Goal: Task Accomplishment & Management: Manage account settings

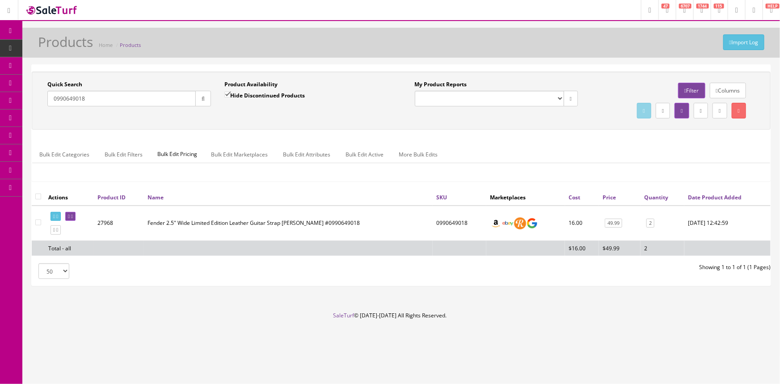
click at [59, 81] on span "POS Console" at bounding box center [69, 83] width 32 height 8
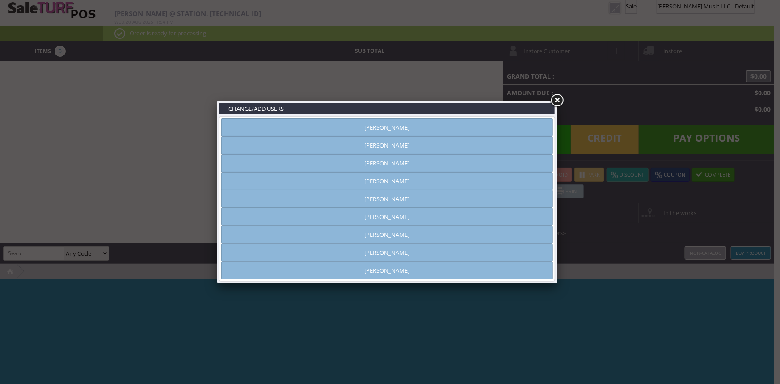
type input "[PERSON_NAME]"
click at [388, 150] on link "[PERSON_NAME]" at bounding box center [386, 145] width 331 height 18
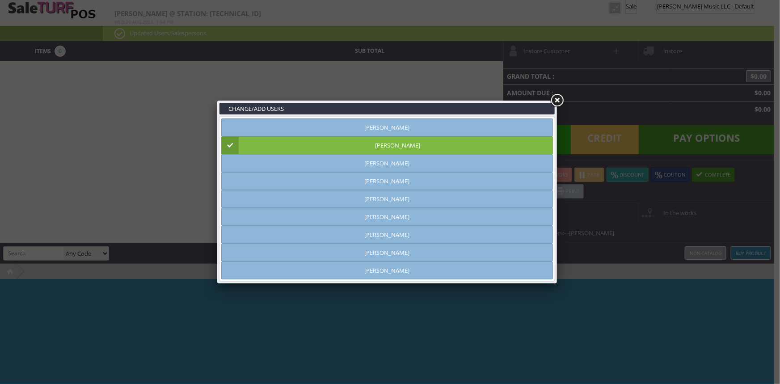
click at [559, 98] on link at bounding box center [557, 100] width 16 height 16
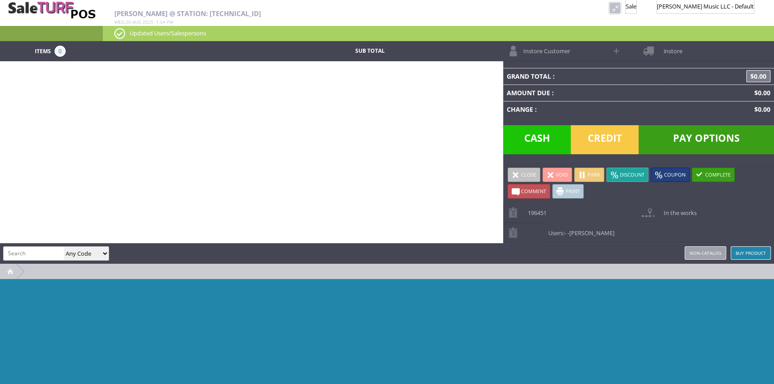
click at [609, 5] on link at bounding box center [615, 8] width 12 height 12
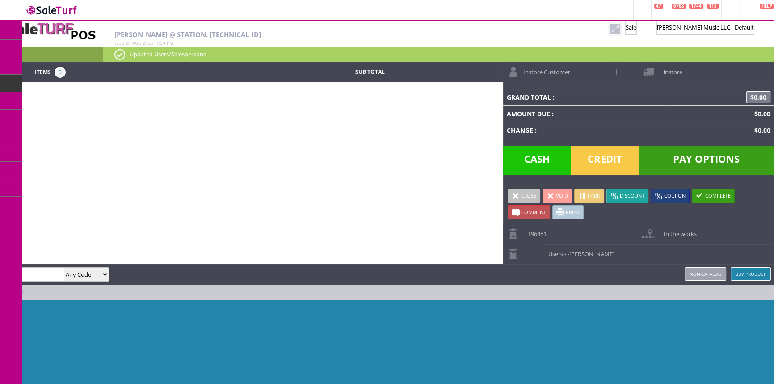
click at [42, 48] on link "Products" at bounding box center [69, 49] width 94 height 18
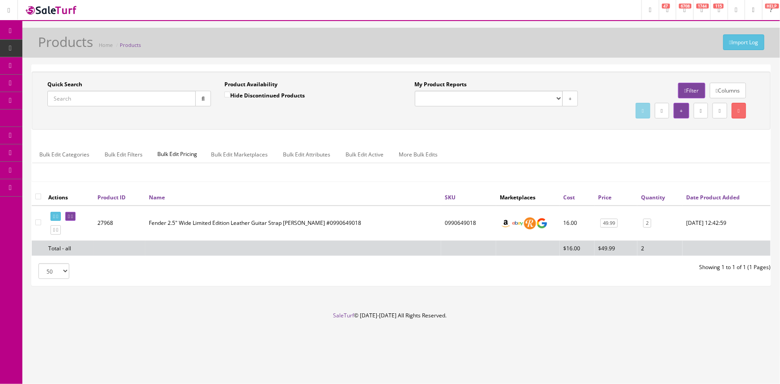
click at [71, 104] on input "Quick Search" at bounding box center [121, 99] width 148 height 16
drag, startPoint x: 475, startPoint y: 223, endPoint x: 444, endPoint y: 222, distance: 30.9
click at [444, 222] on td "0730860403" at bounding box center [470, 222] width 52 height 35
copy td "0730860403"
drag, startPoint x: 89, startPoint y: 97, endPoint x: 0, endPoint y: 98, distance: 89.3
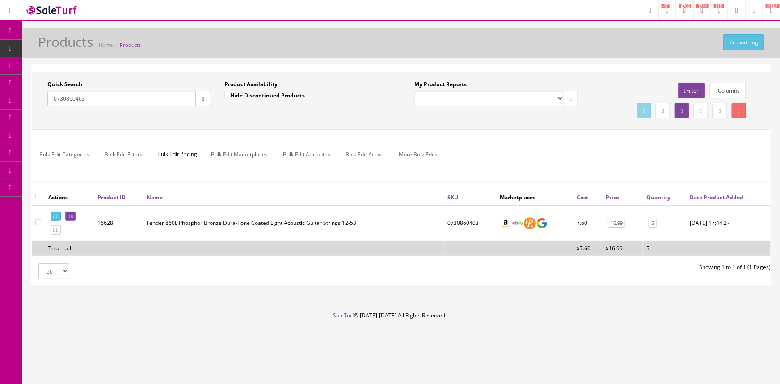
click at [11, 98] on div "Research Trends Trending on Ebay Google Trends Amazon Insights (Login Before Cl…" at bounding box center [390, 192] width 780 height 384
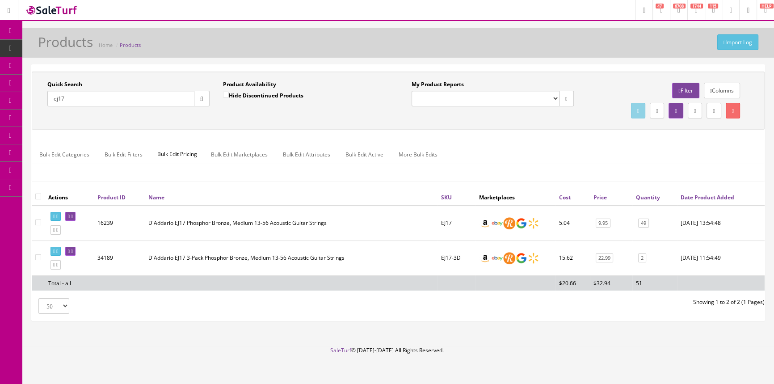
type input "ej17"
click at [52, 81] on icon at bounding box center [46, 82] width 9 height 7
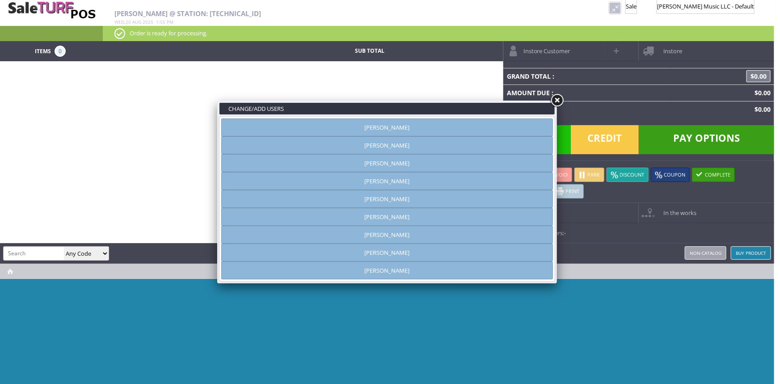
type input "[PERSON_NAME]"
click at [429, 149] on link "[PERSON_NAME]" at bounding box center [386, 145] width 331 height 18
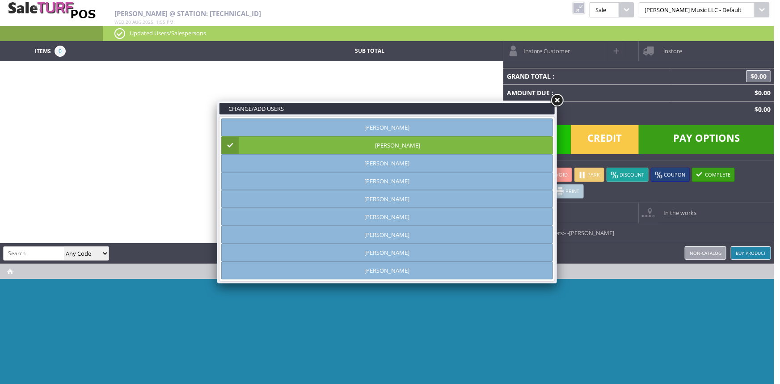
click at [555, 100] on link at bounding box center [557, 100] width 16 height 16
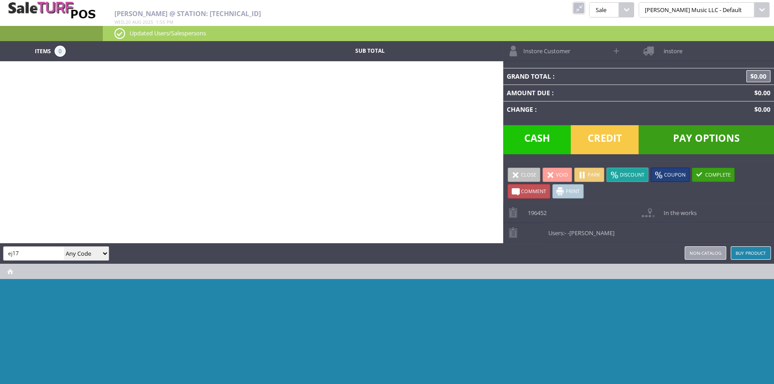
type input "ej17"
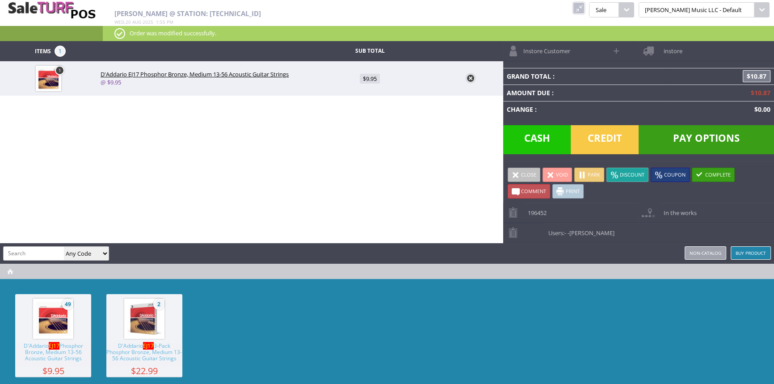
click at [369, 76] on span "$9.95" at bounding box center [370, 79] width 20 height 10
type input "9.95"
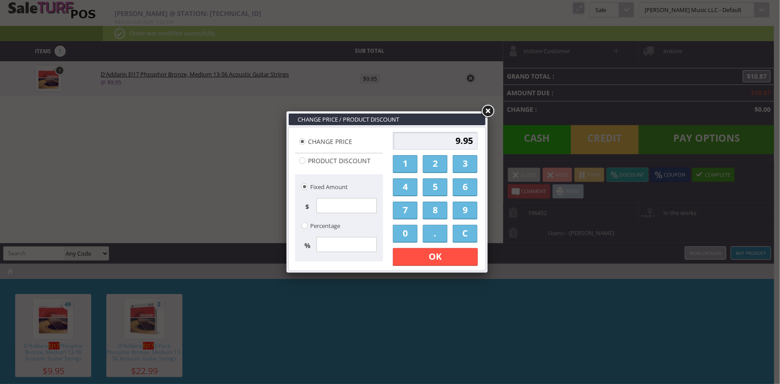
click at [464, 181] on link "6" at bounding box center [465, 187] width 25 height 18
click at [435, 232] on link "." at bounding box center [435, 234] width 25 height 18
click at [412, 235] on link "0" at bounding box center [405, 234] width 25 height 18
drag, startPoint x: 412, startPoint y: 235, endPoint x: 412, endPoint y: 242, distance: 7.2
click at [412, 236] on link "0" at bounding box center [405, 234] width 25 height 18
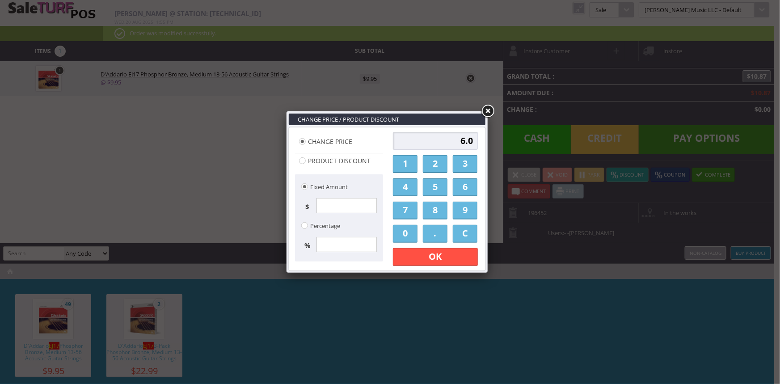
type input "6.00"
click at [412, 255] on link "OK" at bounding box center [435, 257] width 85 height 18
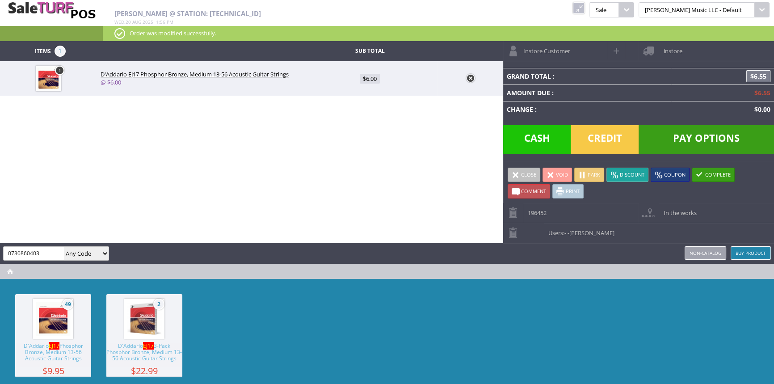
type input "0730860403"
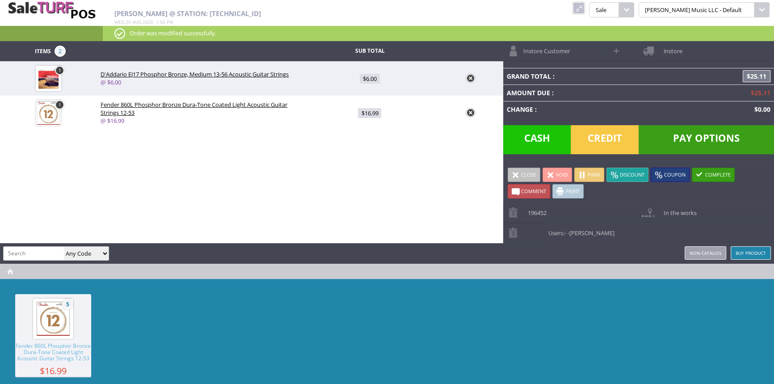
click at [375, 111] on span "$16.99" at bounding box center [369, 113] width 23 height 10
type input "16.99"
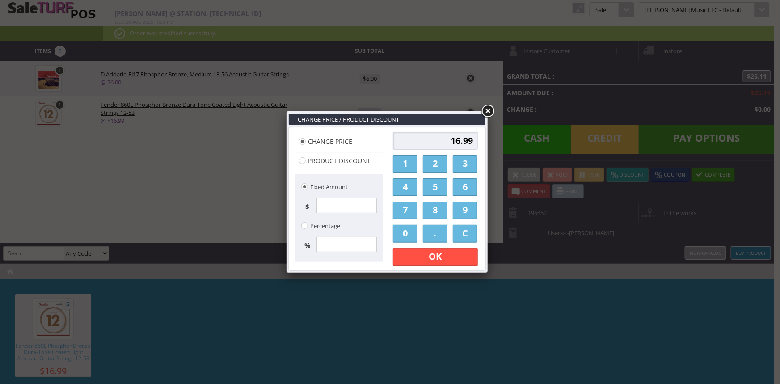
drag, startPoint x: 462, startPoint y: 211, endPoint x: 457, endPoint y: 213, distance: 5.2
click at [461, 211] on link "9" at bounding box center [465, 210] width 25 height 18
drag, startPoint x: 439, startPoint y: 234, endPoint x: 410, endPoint y: 231, distance: 28.7
click at [438, 234] on link "." at bounding box center [435, 234] width 25 height 18
click at [410, 231] on link "0" at bounding box center [405, 234] width 25 height 18
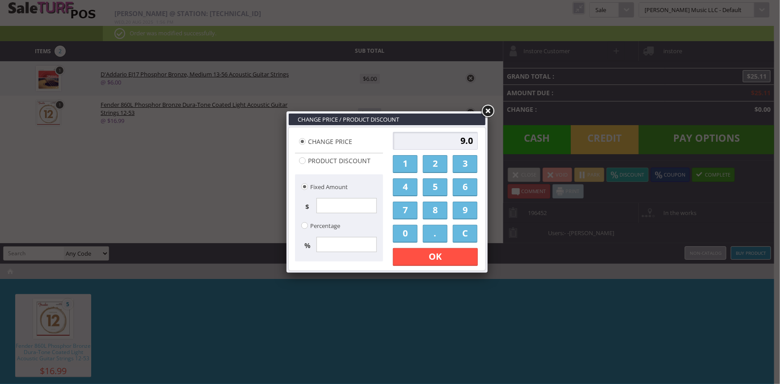
click at [410, 231] on link "0" at bounding box center [405, 234] width 25 height 18
type input "9.00"
click at [411, 250] on link "OK" at bounding box center [435, 257] width 85 height 18
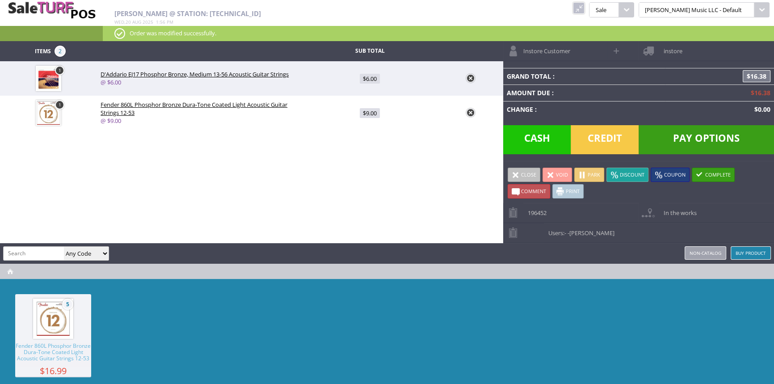
click at [616, 148] on span "Credit" at bounding box center [604, 139] width 68 height 29
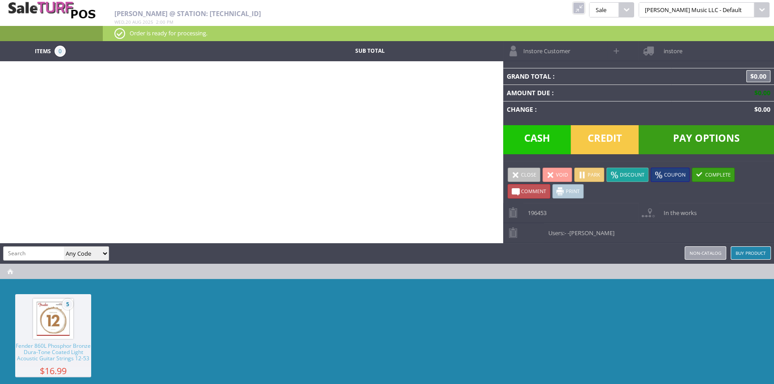
click at [584, 11] on link at bounding box center [579, 8] width 12 height 12
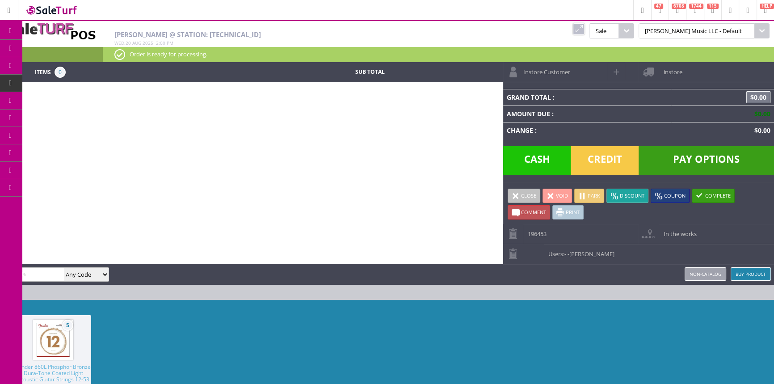
click at [34, 44] on link "Products" at bounding box center [69, 49] width 94 height 18
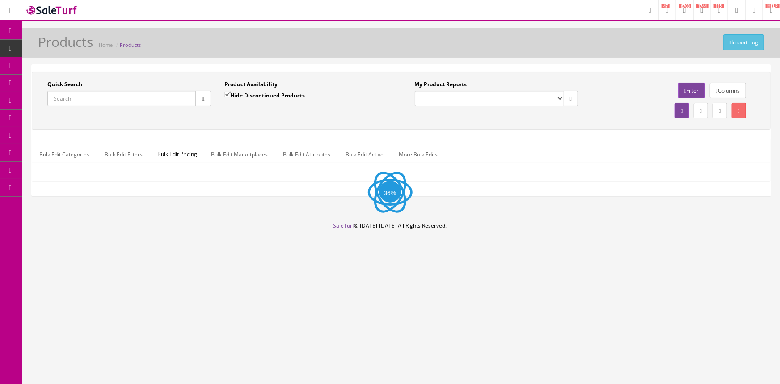
click at [81, 101] on input "Quick Search" at bounding box center [121, 99] width 148 height 16
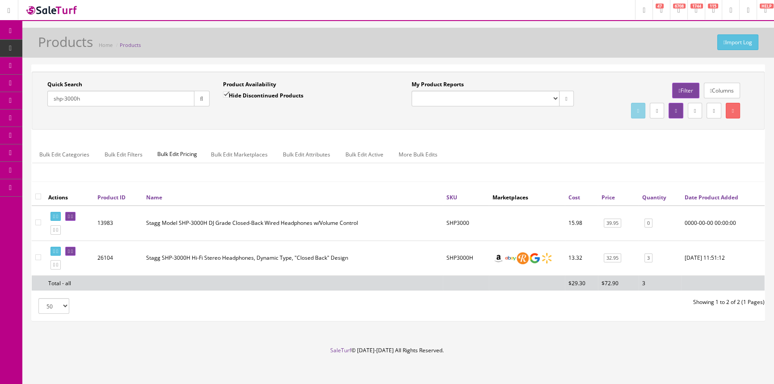
drag, startPoint x: 97, startPoint y: 98, endPoint x: 37, endPoint y: 104, distance: 60.6
click at [37, 104] on div "Quick Search shp-3000h Date From Product Availability Hide Discontinued Product…" at bounding box center [216, 96] width 364 height 33
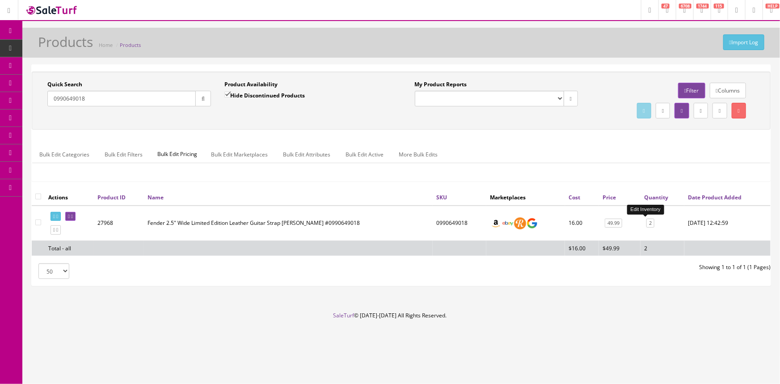
type input "0990649018"
click at [646, 224] on link "2" at bounding box center [650, 222] width 8 height 9
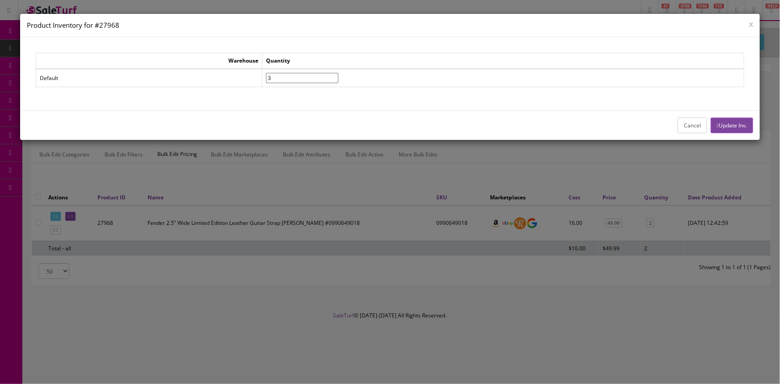
type input"] "3"
click at [338, 74] on input"] "3" at bounding box center [302, 78] width 72 height 10
click at [747, 121] on button "Update Inv." at bounding box center [731, 125] width 42 height 16
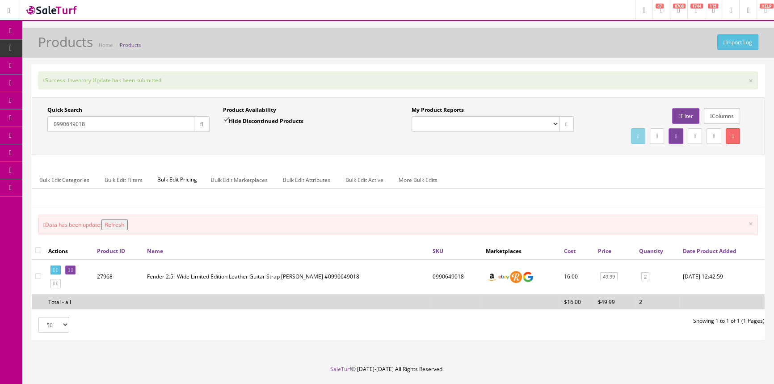
click at [112, 220] on button "Refresh" at bounding box center [114, 224] width 26 height 11
